Goal: Transaction & Acquisition: Book appointment/travel/reservation

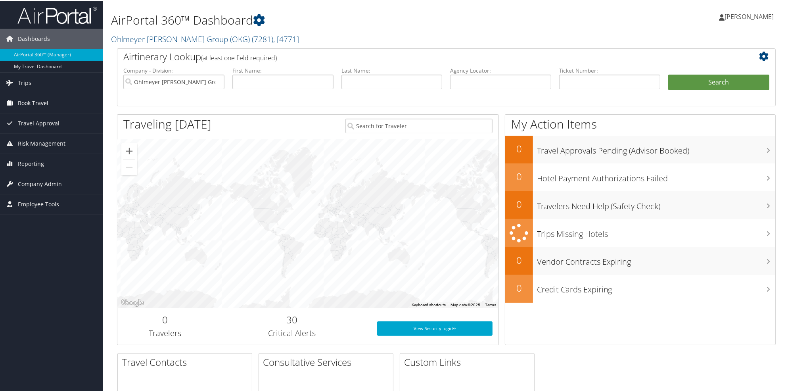
click at [32, 103] on span "Book Travel" at bounding box center [33, 102] width 31 height 20
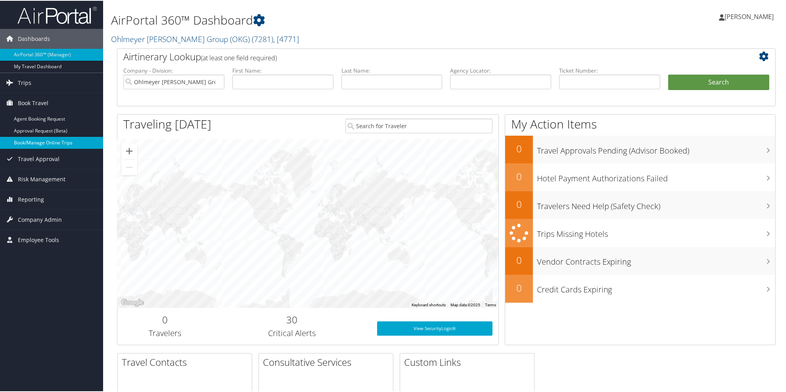
click at [27, 140] on link "Book/Manage Online Trips" at bounding box center [51, 142] width 103 height 12
